Goal: Participate in discussion: Engage in conversation with other users on a specific topic

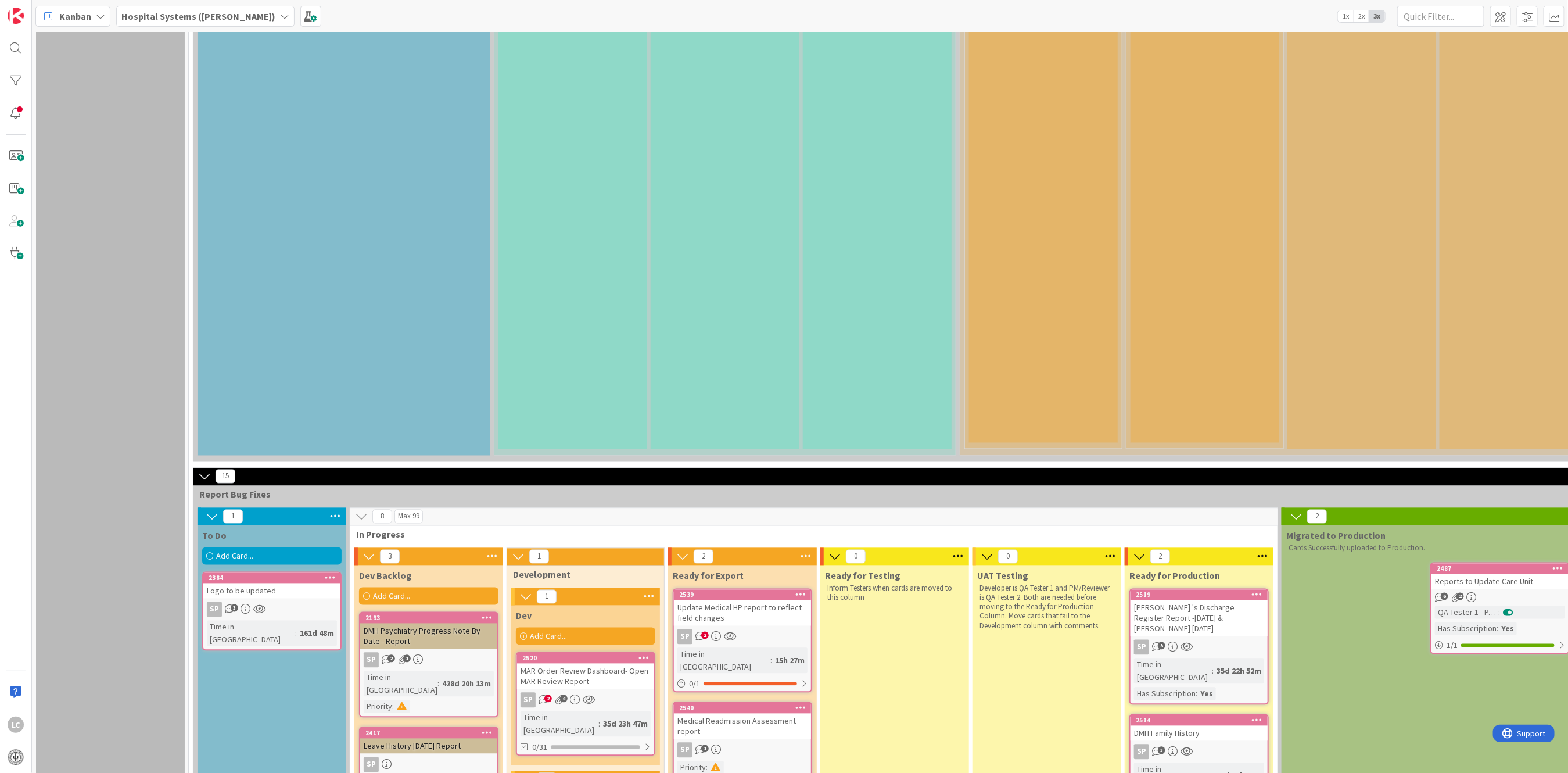
scroll to position [1471, 0]
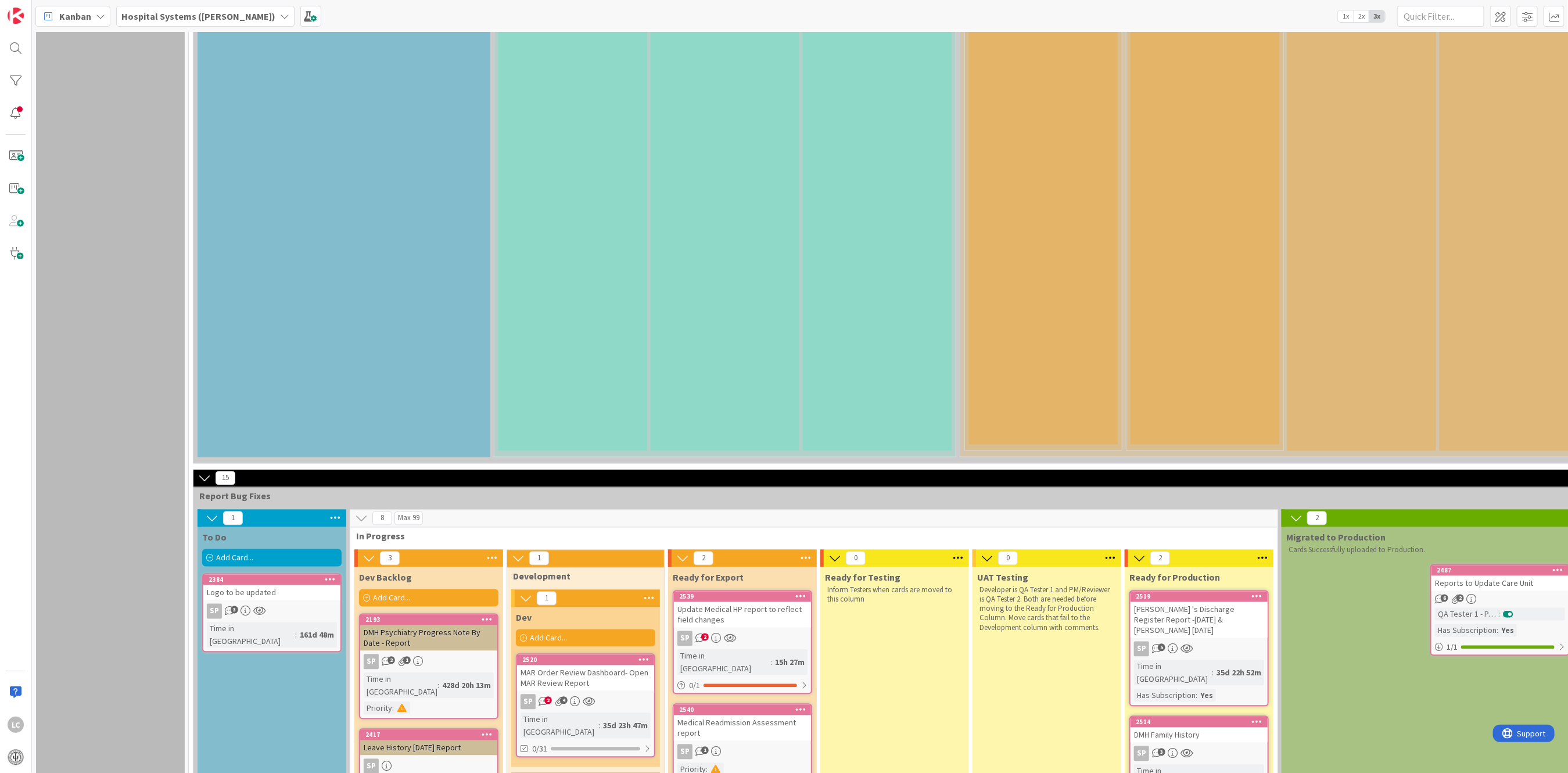
click at [569, 665] on div "MAR Order Review Dashboard- Open MAR Review Report" at bounding box center [586, 678] width 137 height 26
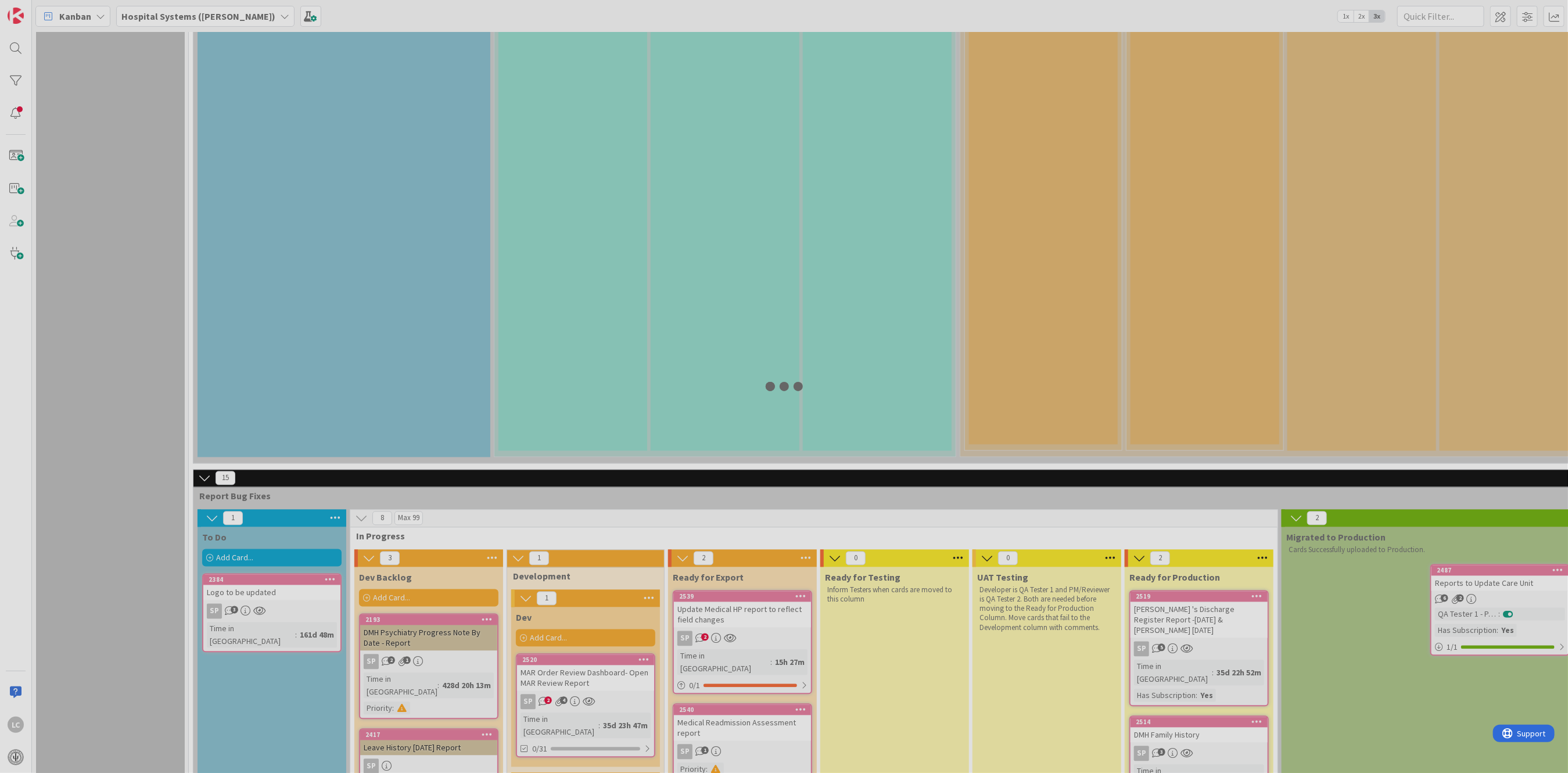
click at [569, 531] on div at bounding box center [784, 386] width 1568 height 773
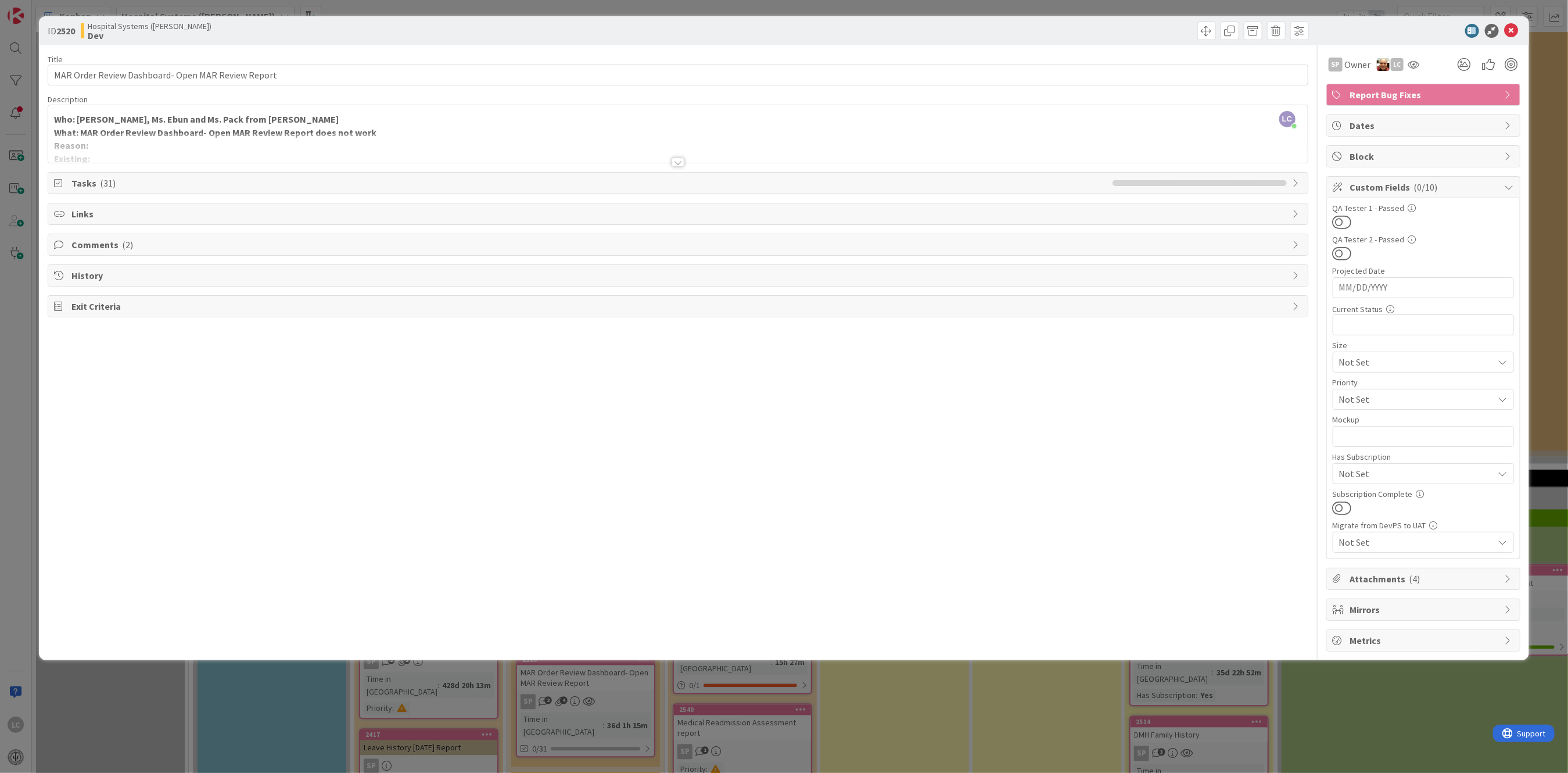
click at [75, 247] on span "Comments ( 2 )" at bounding box center [679, 244] width 1215 height 14
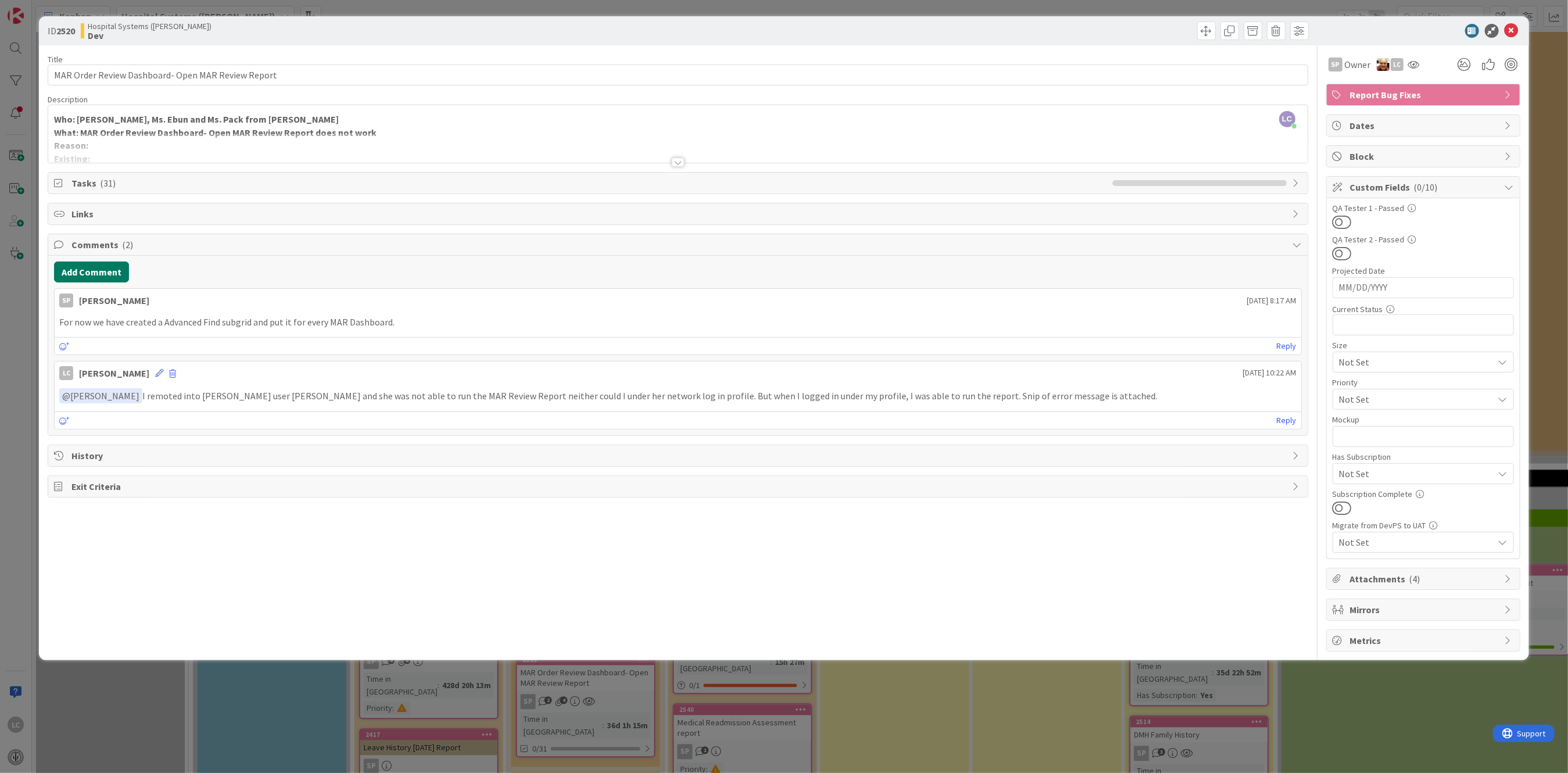
click at [91, 273] on button "Add Comment" at bounding box center [91, 271] width 75 height 21
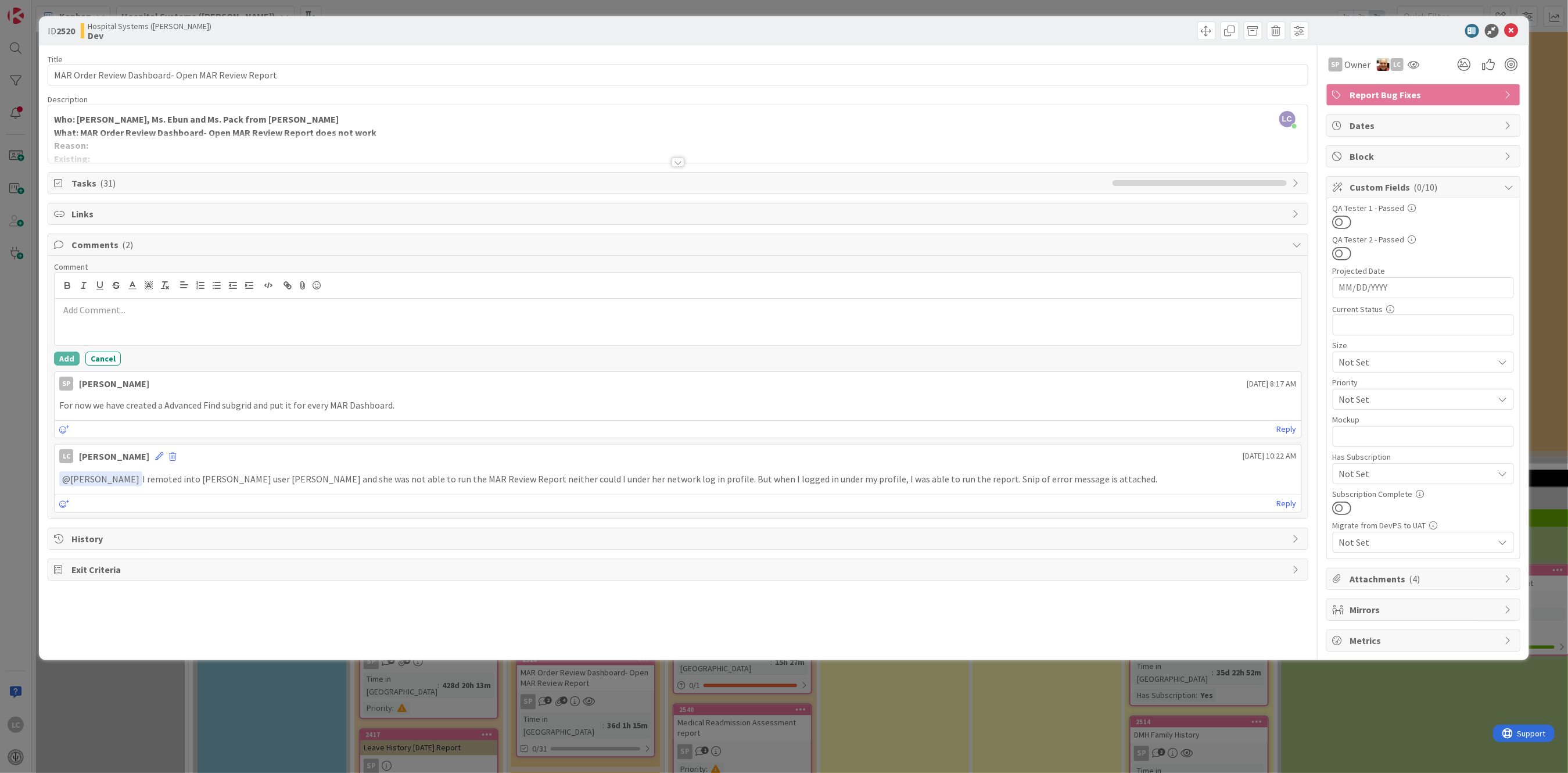
click at [103, 315] on p at bounding box center [677, 310] width 1237 height 14
click at [65, 354] on button "Add" at bounding box center [67, 358] width 26 height 14
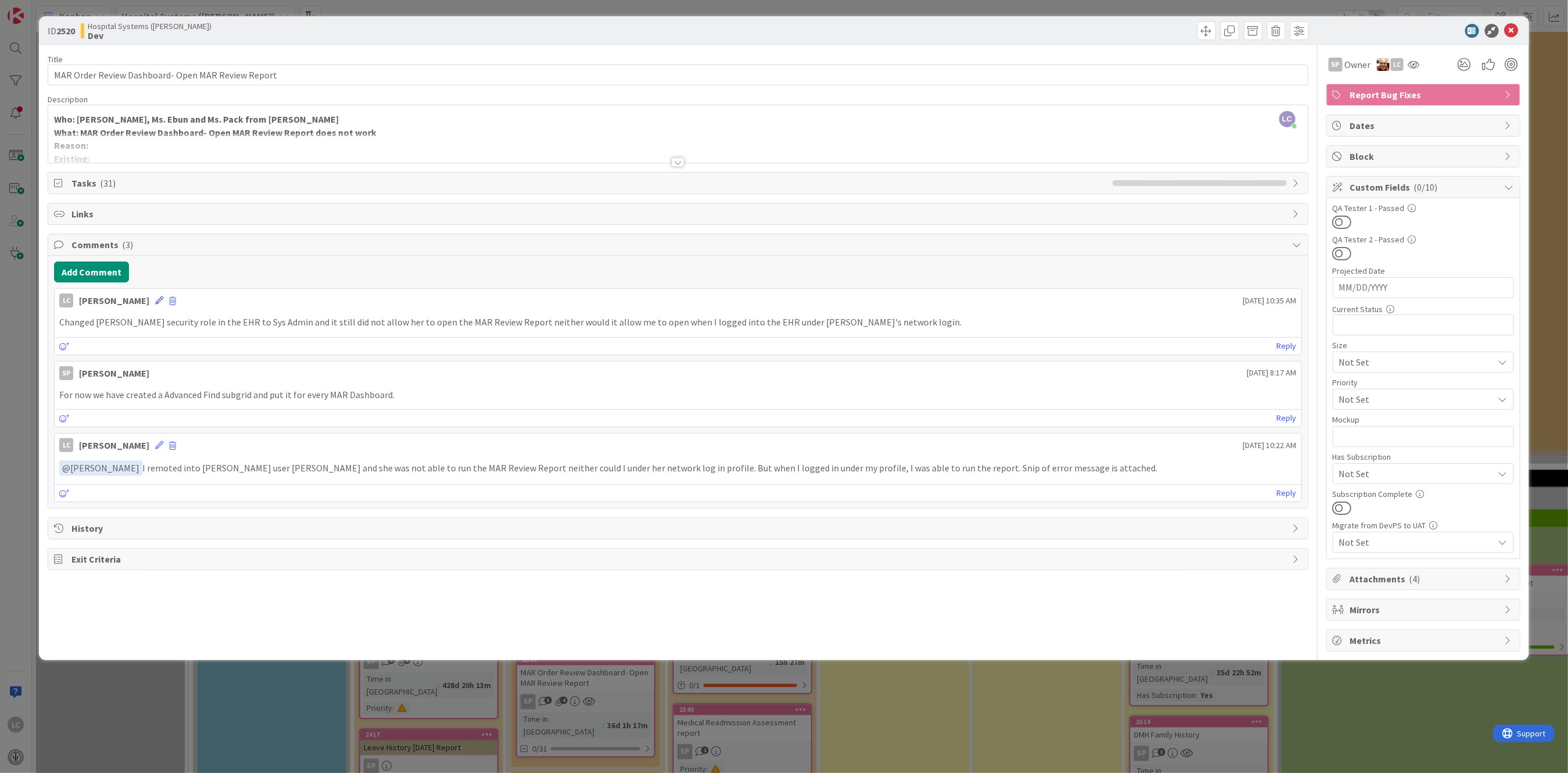
click at [163, 299] on icon at bounding box center [159, 300] width 8 height 8
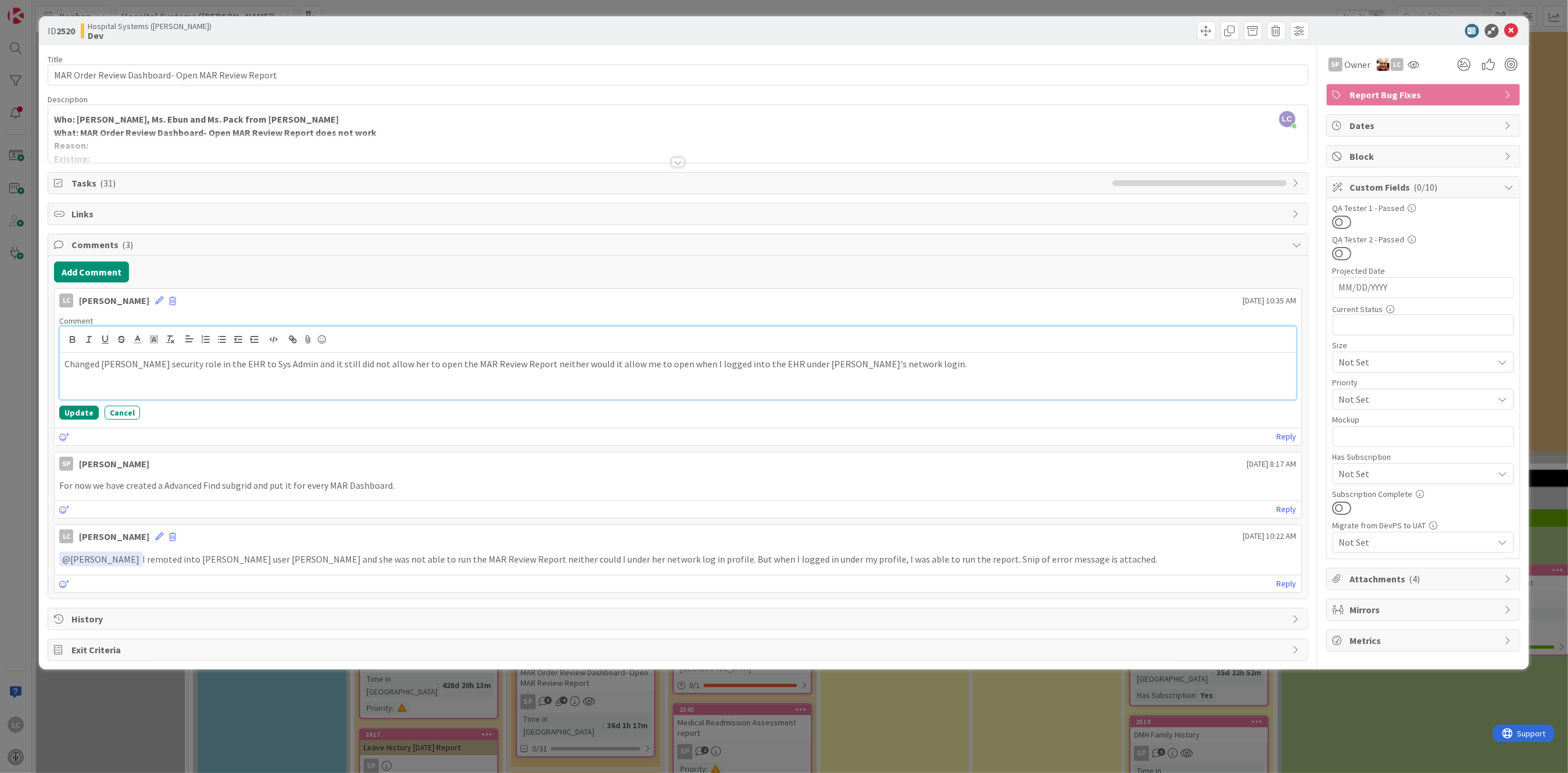
click at [901, 365] on p "Changed [PERSON_NAME] security role in the EHR to Sys Admin and it still did no…" at bounding box center [678, 364] width 1227 height 14
click at [75, 408] on button "Update" at bounding box center [78, 412] width 39 height 14
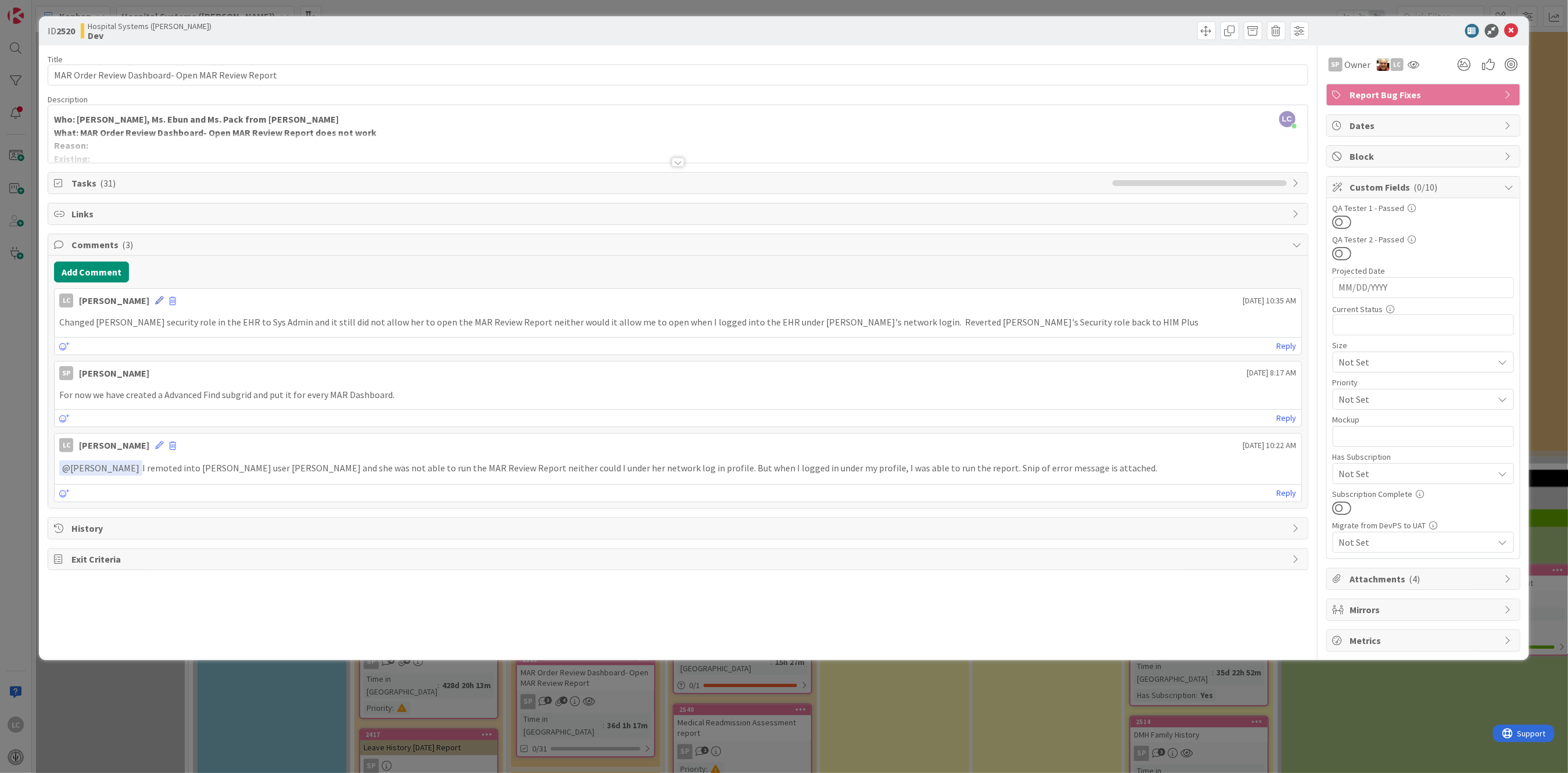
click at [165, 299] on div "LC [PERSON_NAME] [DATE] 10:35 AM" at bounding box center [678, 297] width 1246 height 19
click at [163, 299] on icon at bounding box center [159, 300] width 8 height 8
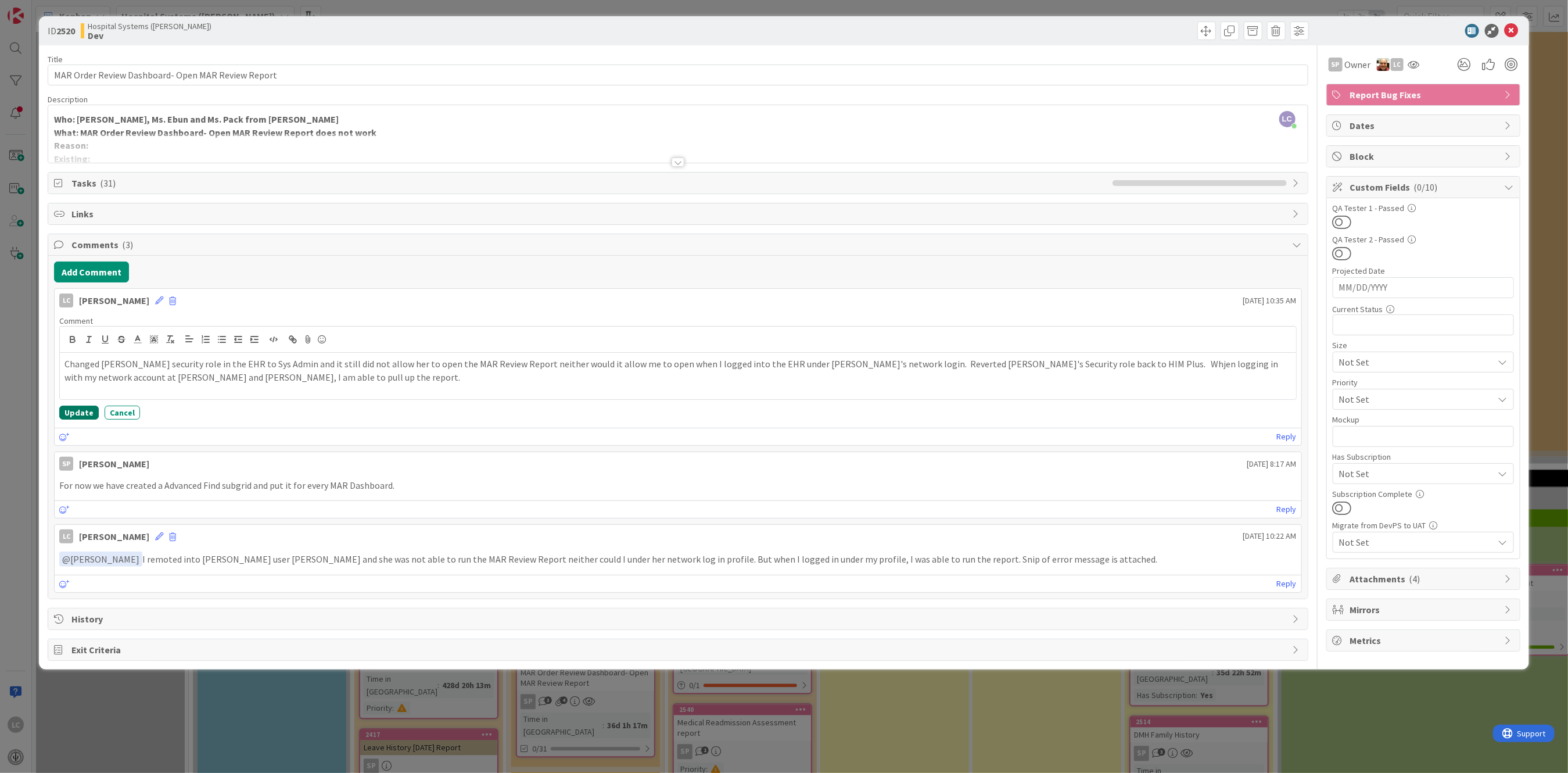
click at [77, 413] on button "Update" at bounding box center [78, 412] width 39 height 14
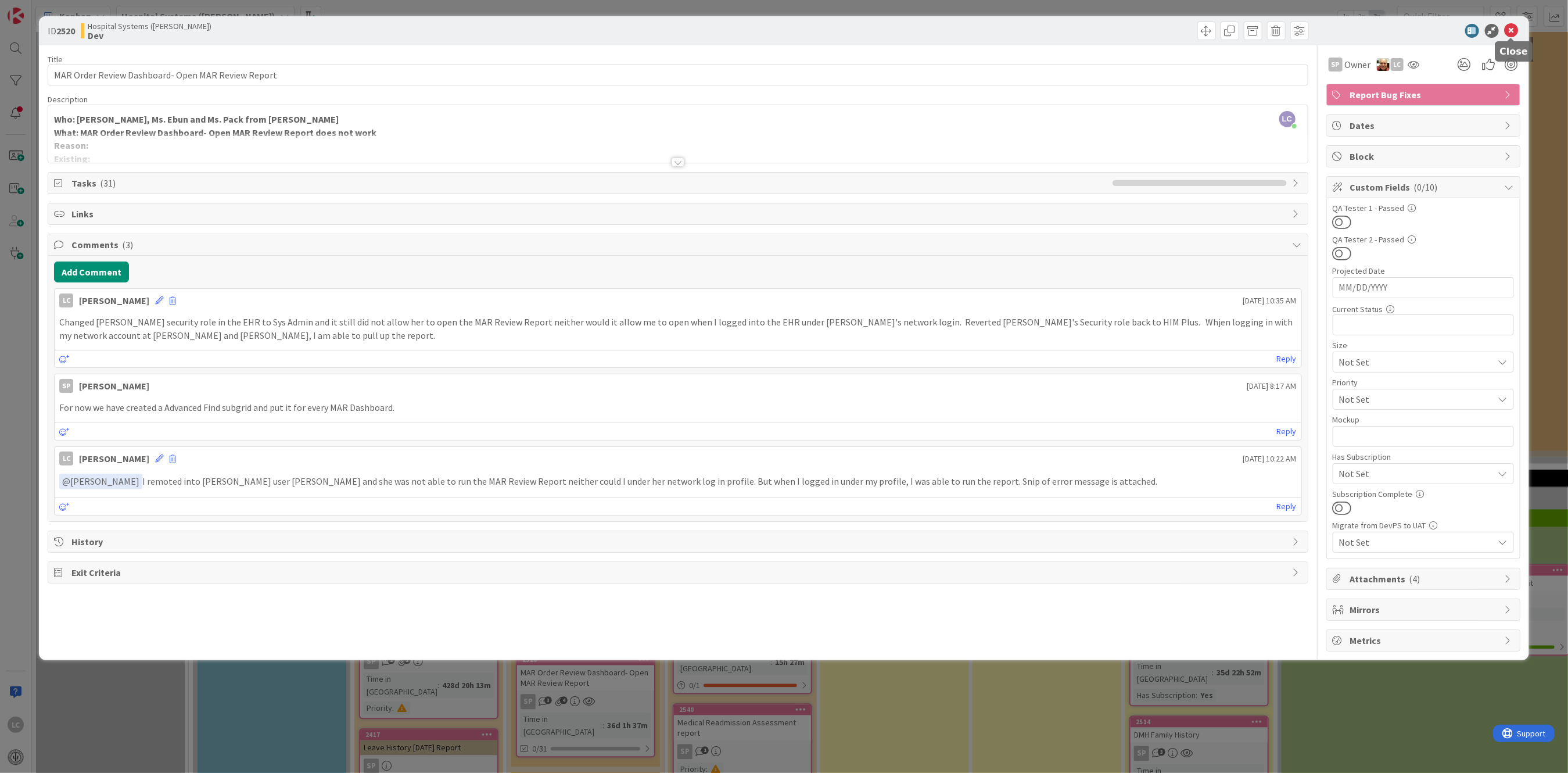
click at [1510, 26] on icon at bounding box center [1512, 30] width 14 height 14
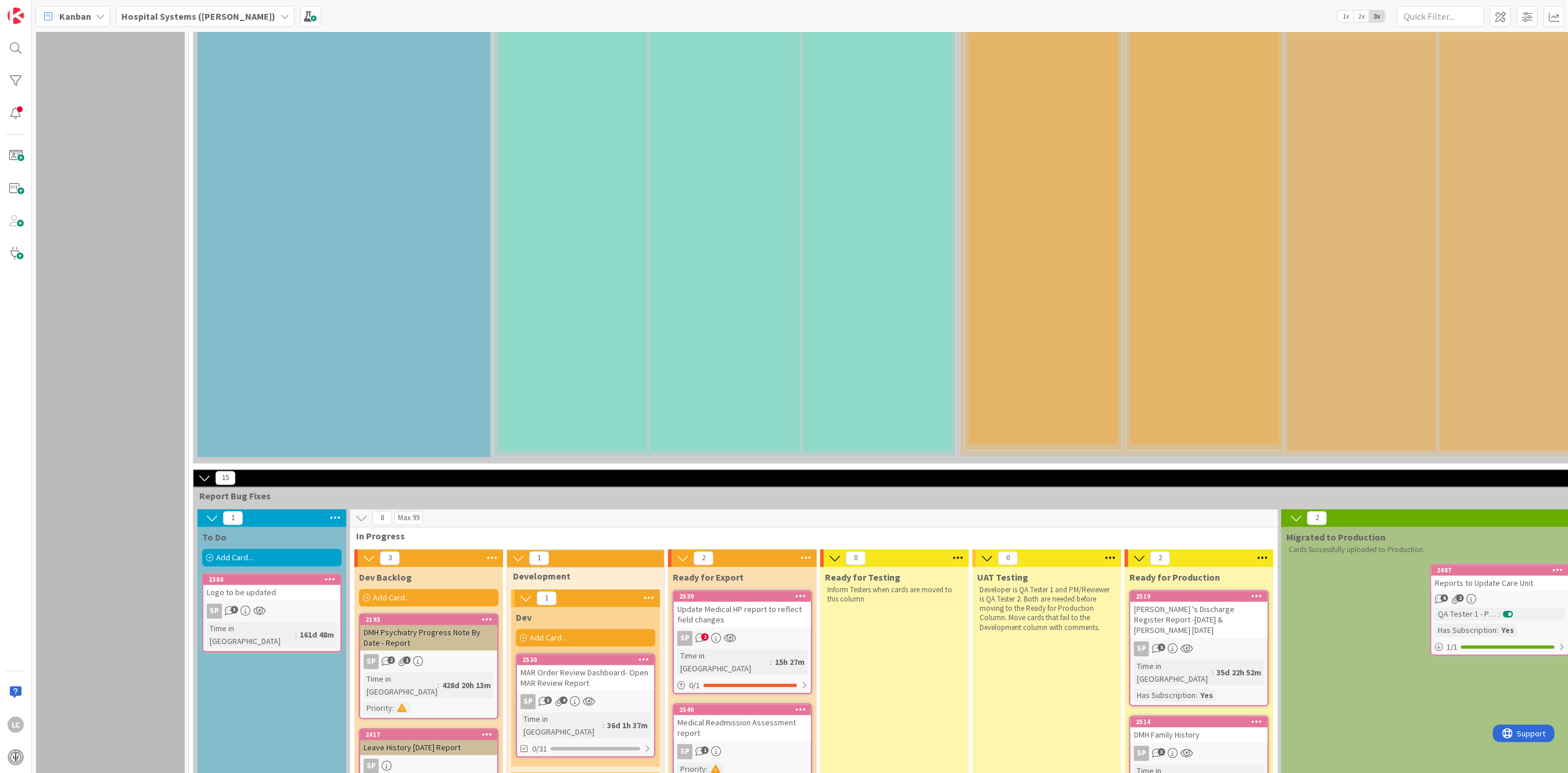
click at [1020, 567] on div "UAT Testing Developer is QA Tester 1 and PM/Reviewer is QA Tester 2. Both are n…" at bounding box center [1047, 766] width 149 height 399
